Goal: Check status: Check status

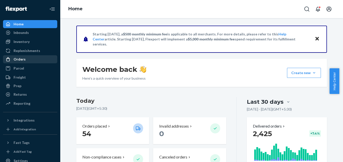
click at [29, 57] on div "Orders" at bounding box center [30, 59] width 53 height 7
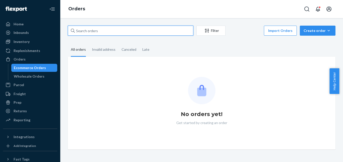
click at [140, 30] on input "text" at bounding box center [131, 31] width 126 height 10
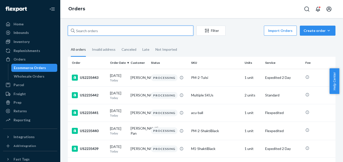
paste input "US2234813"
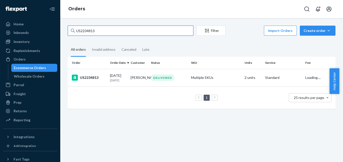
type input "US2234813"
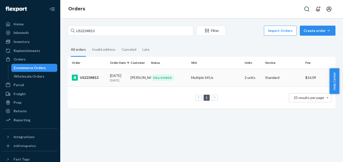
click at [81, 79] on div "US2234813" at bounding box center [89, 78] width 34 height 6
